Goal: Task Accomplishment & Management: Use online tool/utility

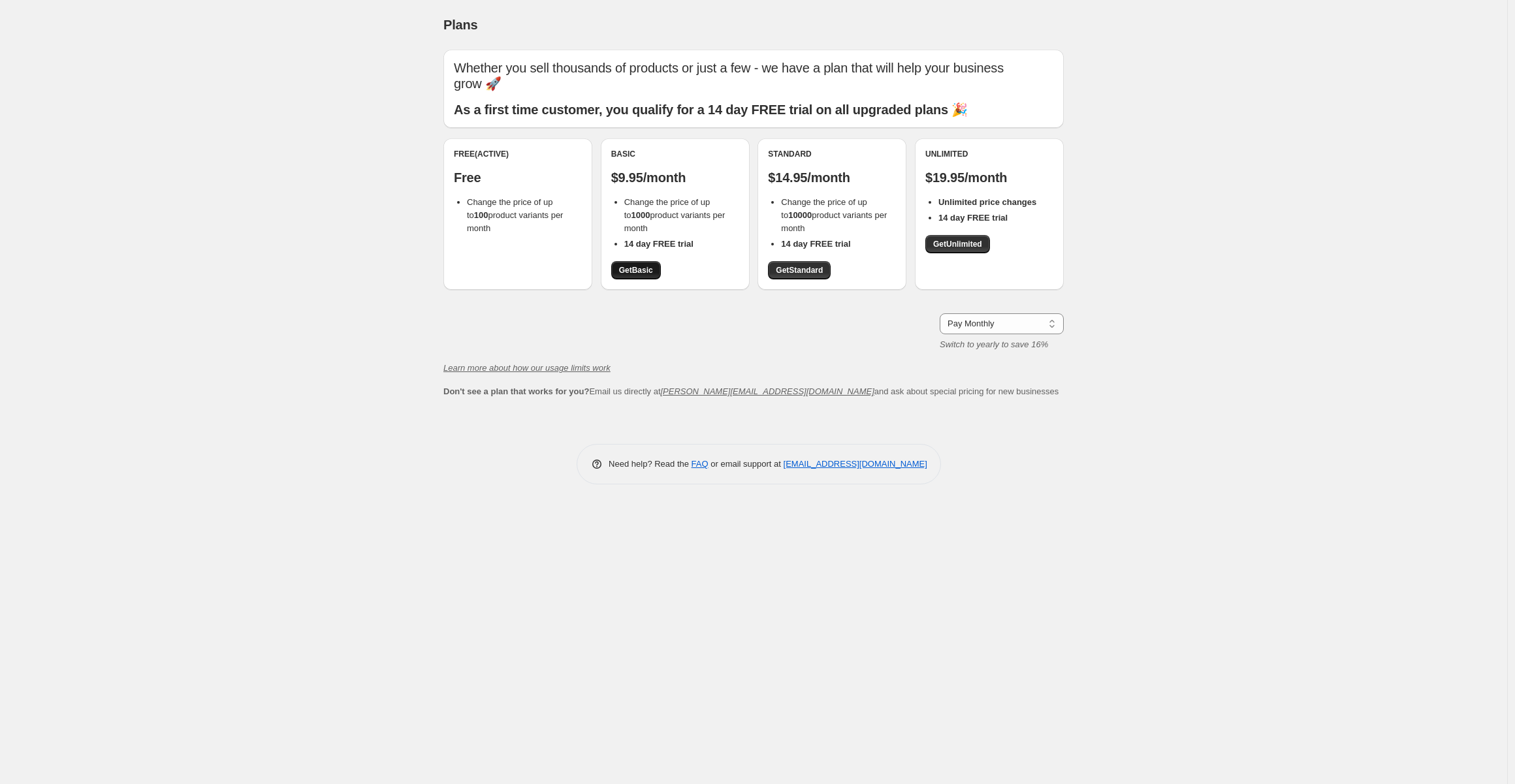
click at [636, 267] on span "Get Basic" at bounding box center [635, 270] width 34 height 11
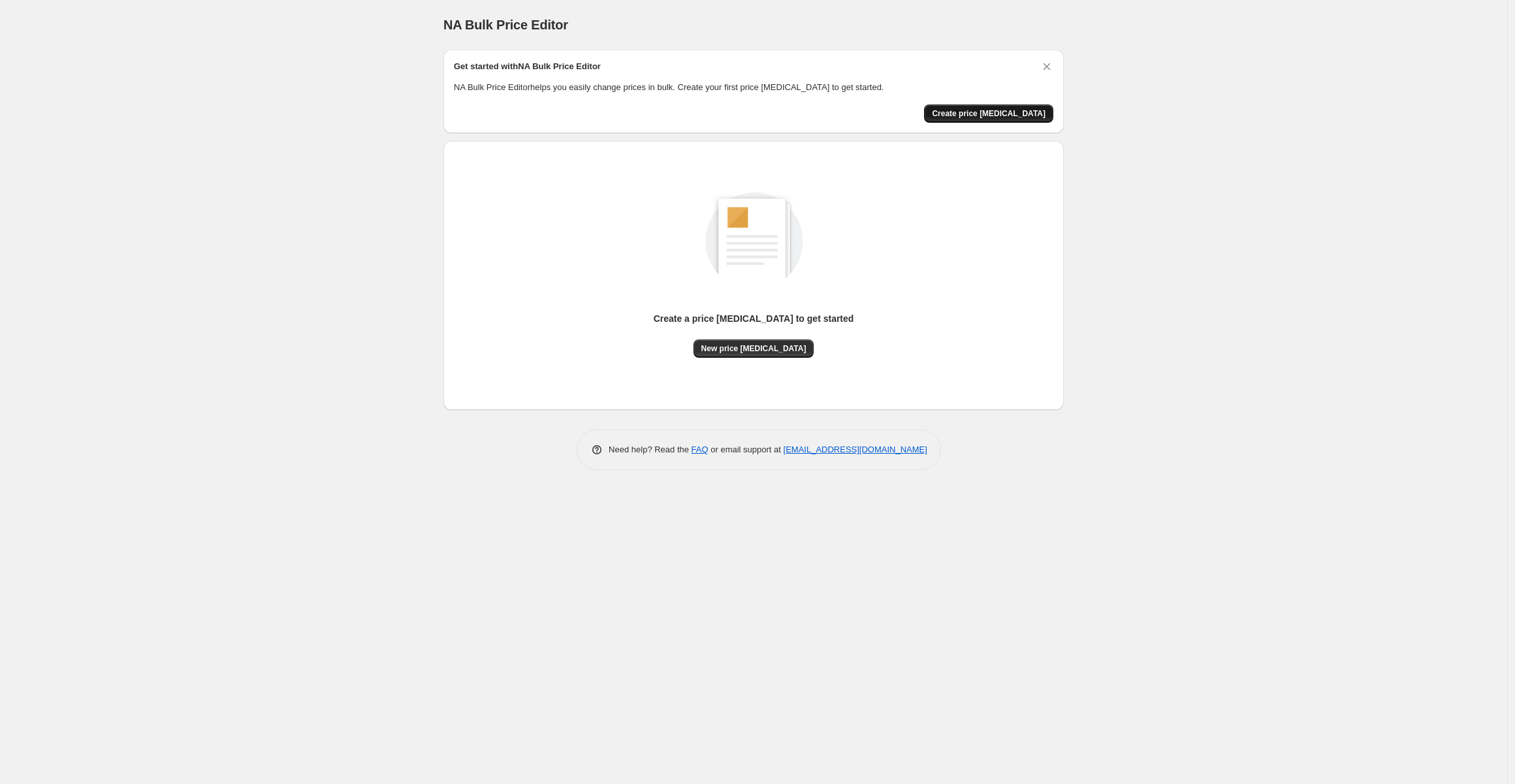
click at [990, 116] on span "Create price change job" at bounding box center [989, 113] width 113 height 11
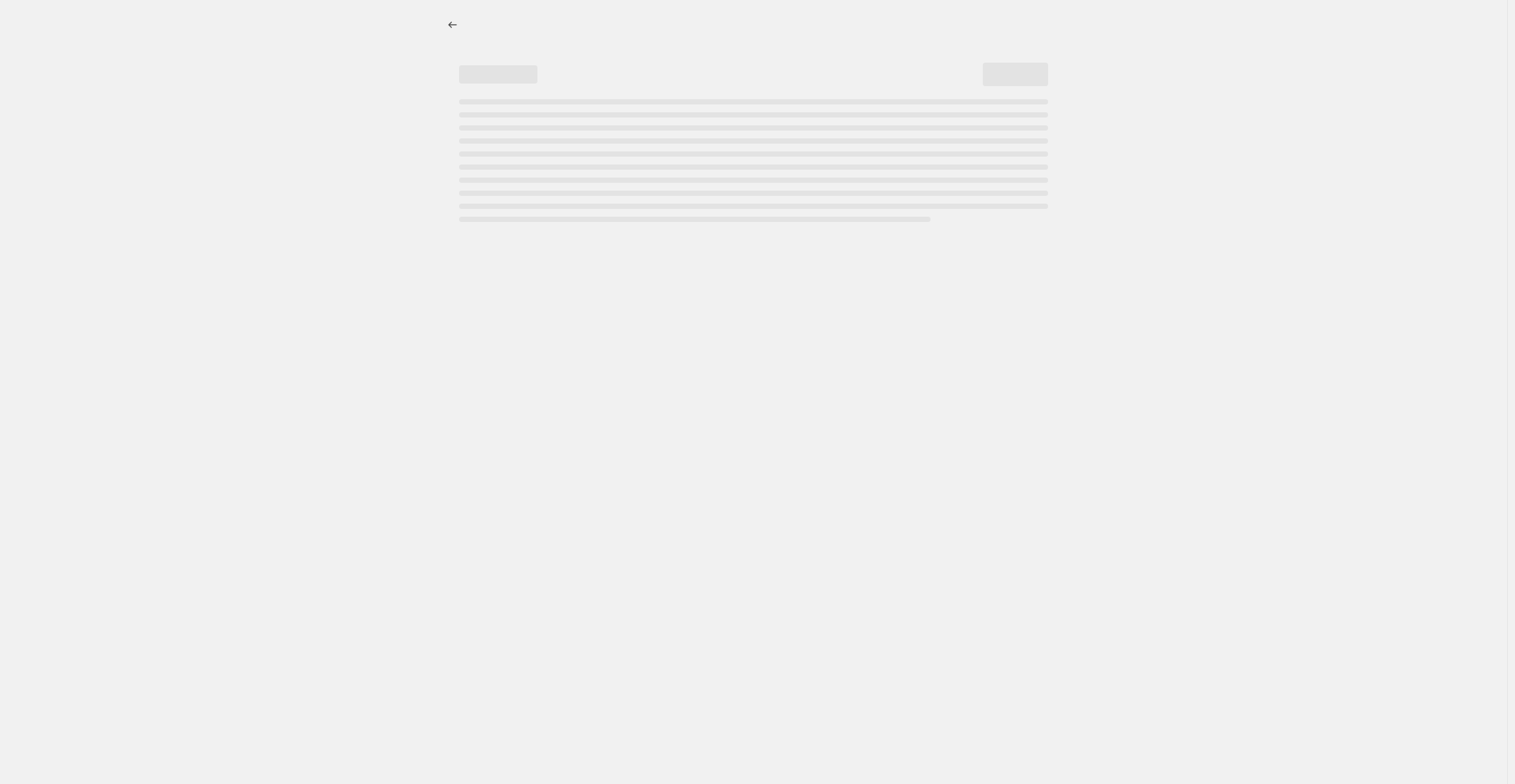
select select "percentage"
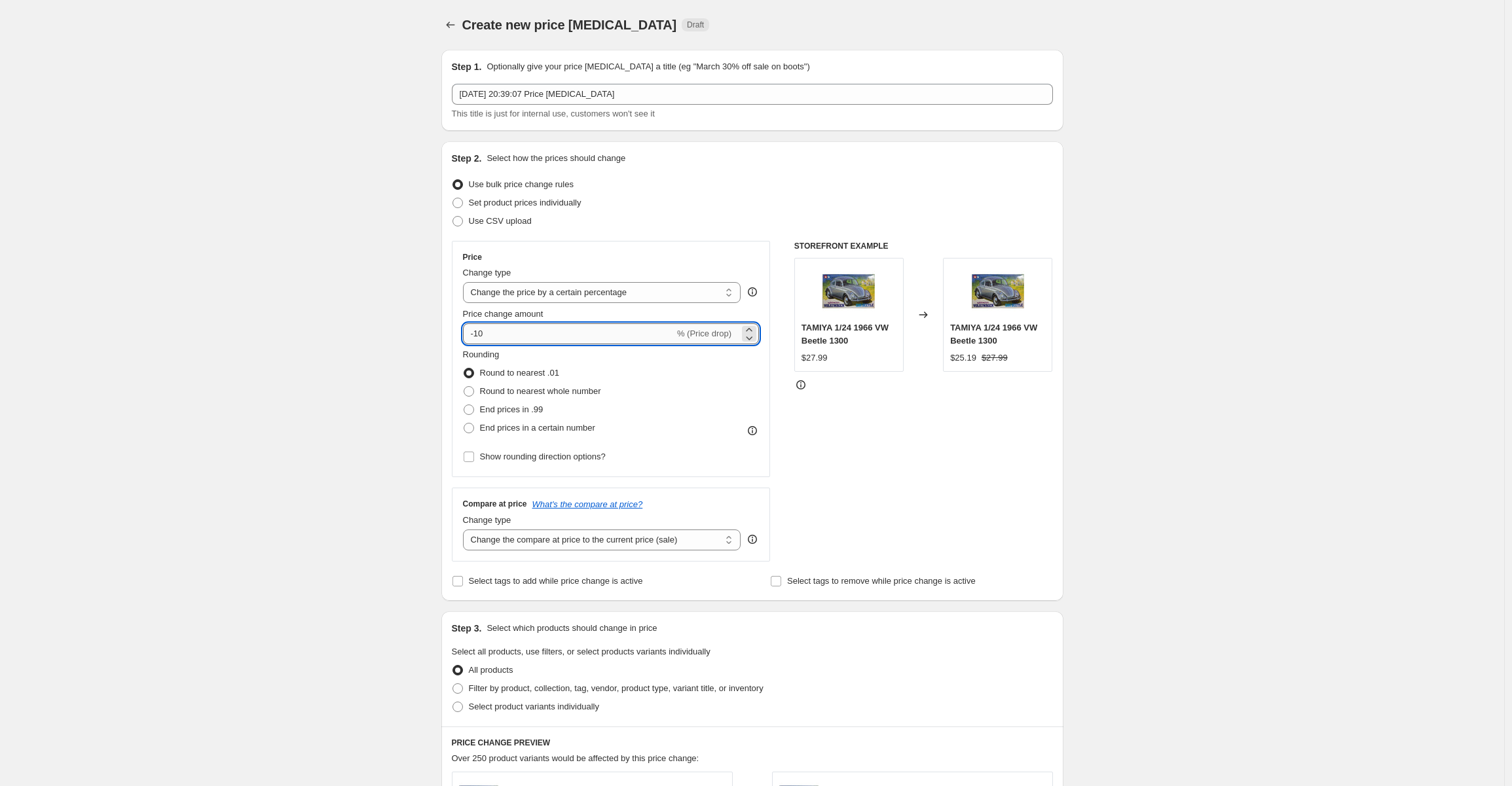
drag, startPoint x: 496, startPoint y: 337, endPoint x: 514, endPoint y: 335, distance: 18.1
click at [480, 332] on input "-10" at bounding box center [569, 333] width 211 height 21
type input "-80"
drag, startPoint x: 1326, startPoint y: 359, endPoint x: 1266, endPoint y: 362, distance: 60.1
click at [1325, 358] on div "Create new price change job. This page is ready Create new price change job Dra…" at bounding box center [752, 654] width 1504 height 1308
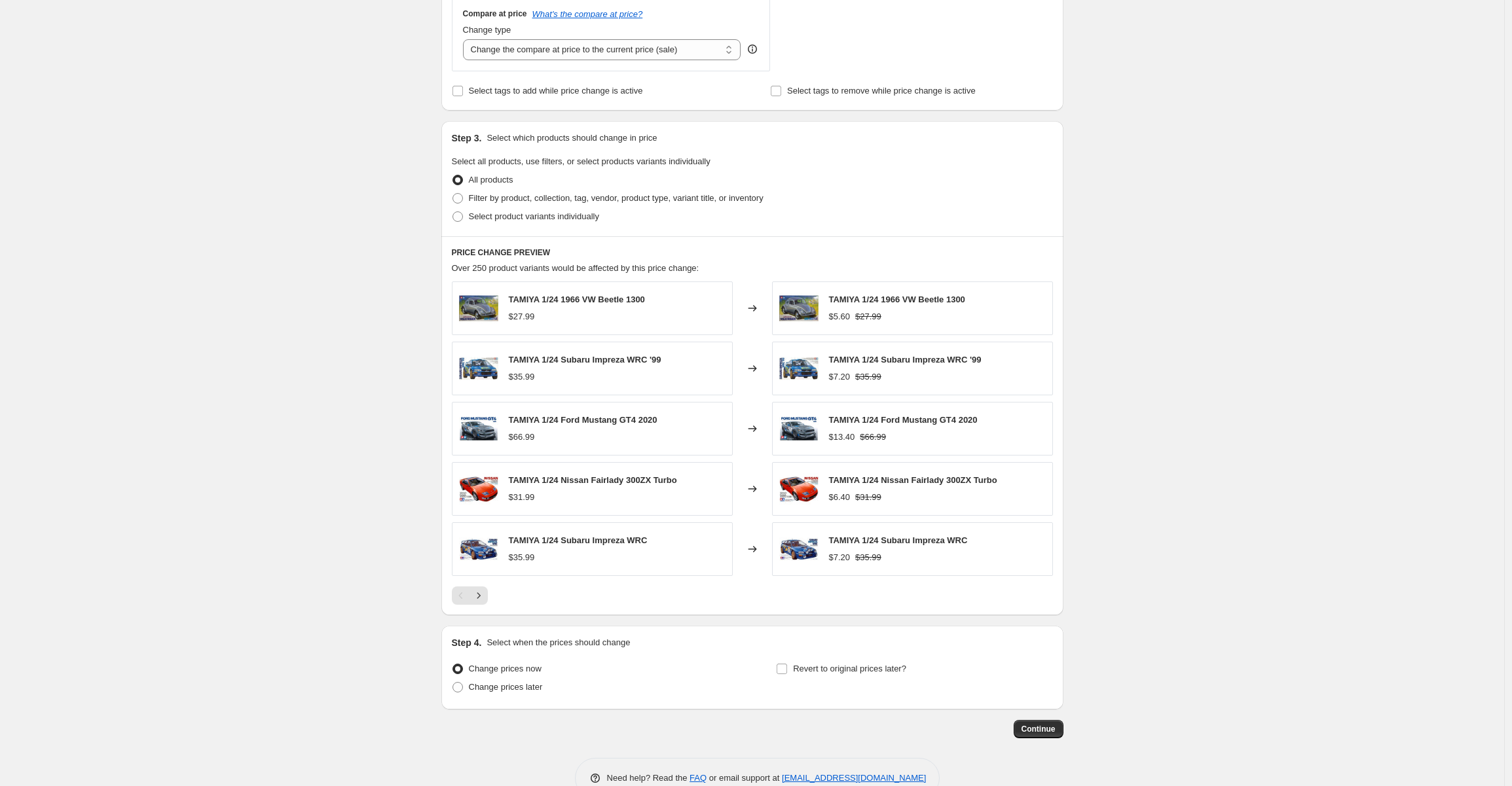
scroll to position [519, 0]
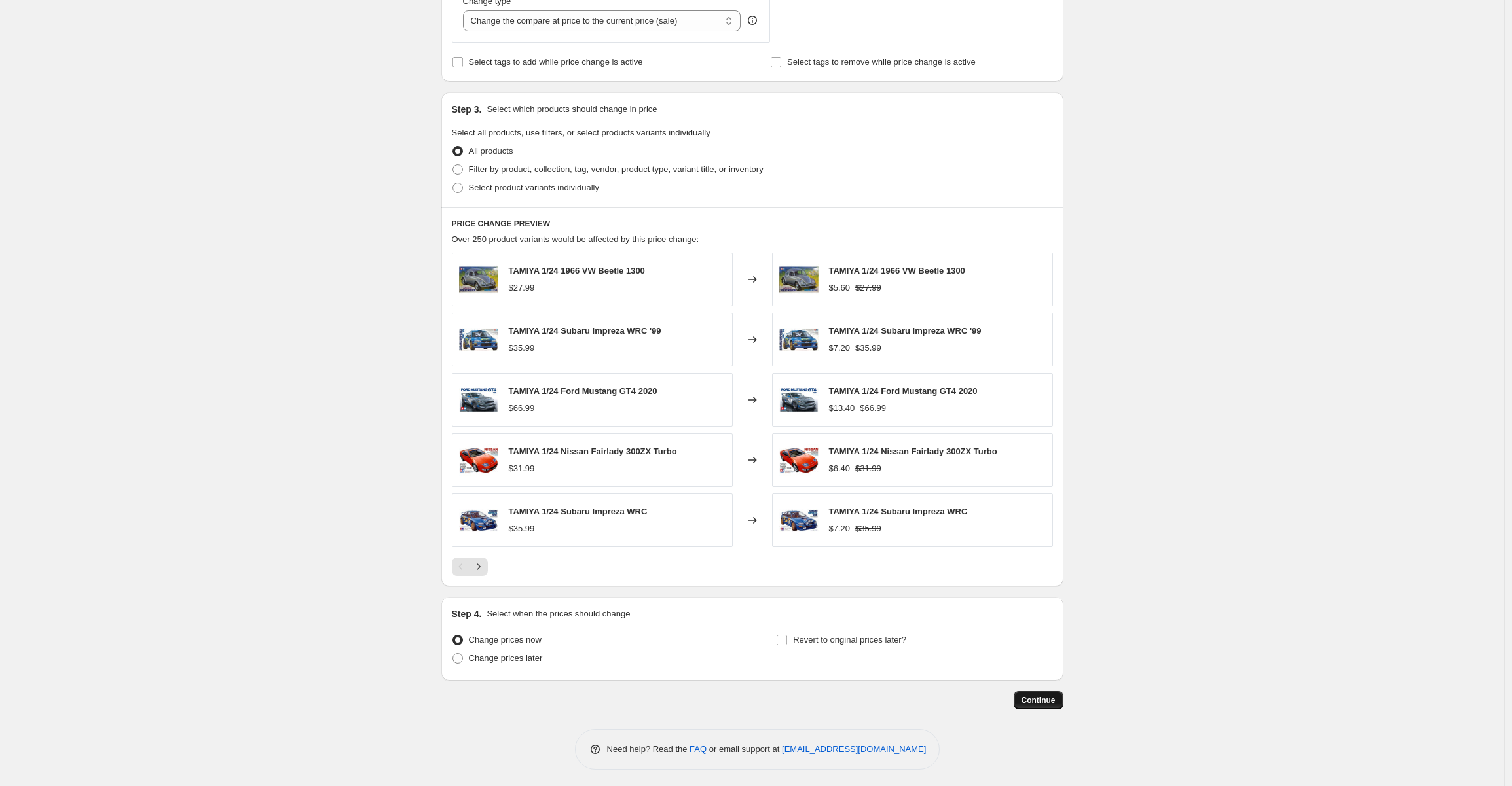
click at [1038, 695] on span "Continue" at bounding box center [1038, 700] width 34 height 11
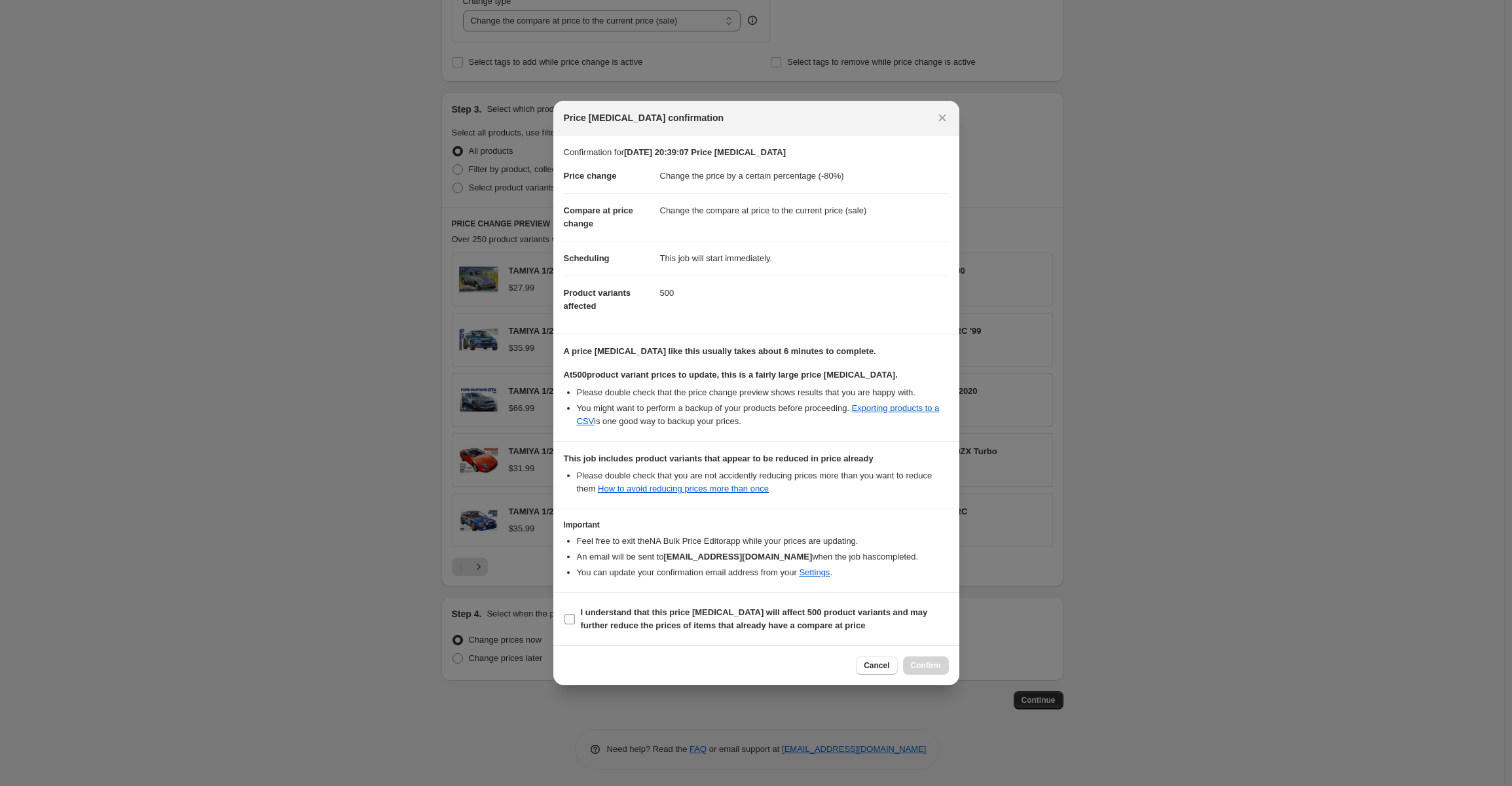
click at [568, 617] on input "I understand that this price change job will affect 500 product variants and ma…" at bounding box center [570, 620] width 11 height 11
checkbox input "true"
click at [930, 662] on span "Confirm" at bounding box center [926, 666] width 30 height 11
